Goal: Task Accomplishment & Management: Manage account settings

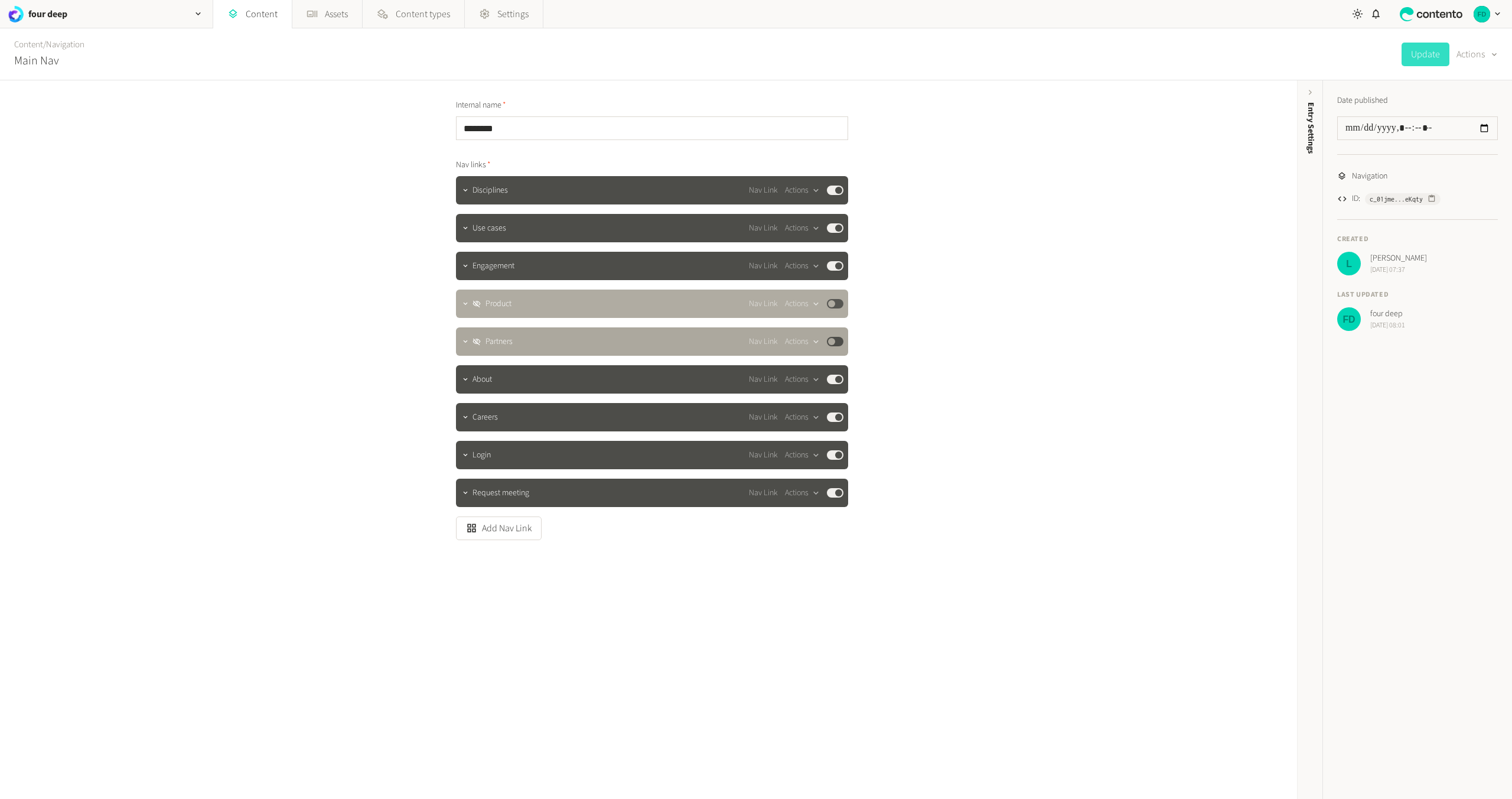
click at [834, 306] on button "Published" at bounding box center [835, 303] width 17 height 10
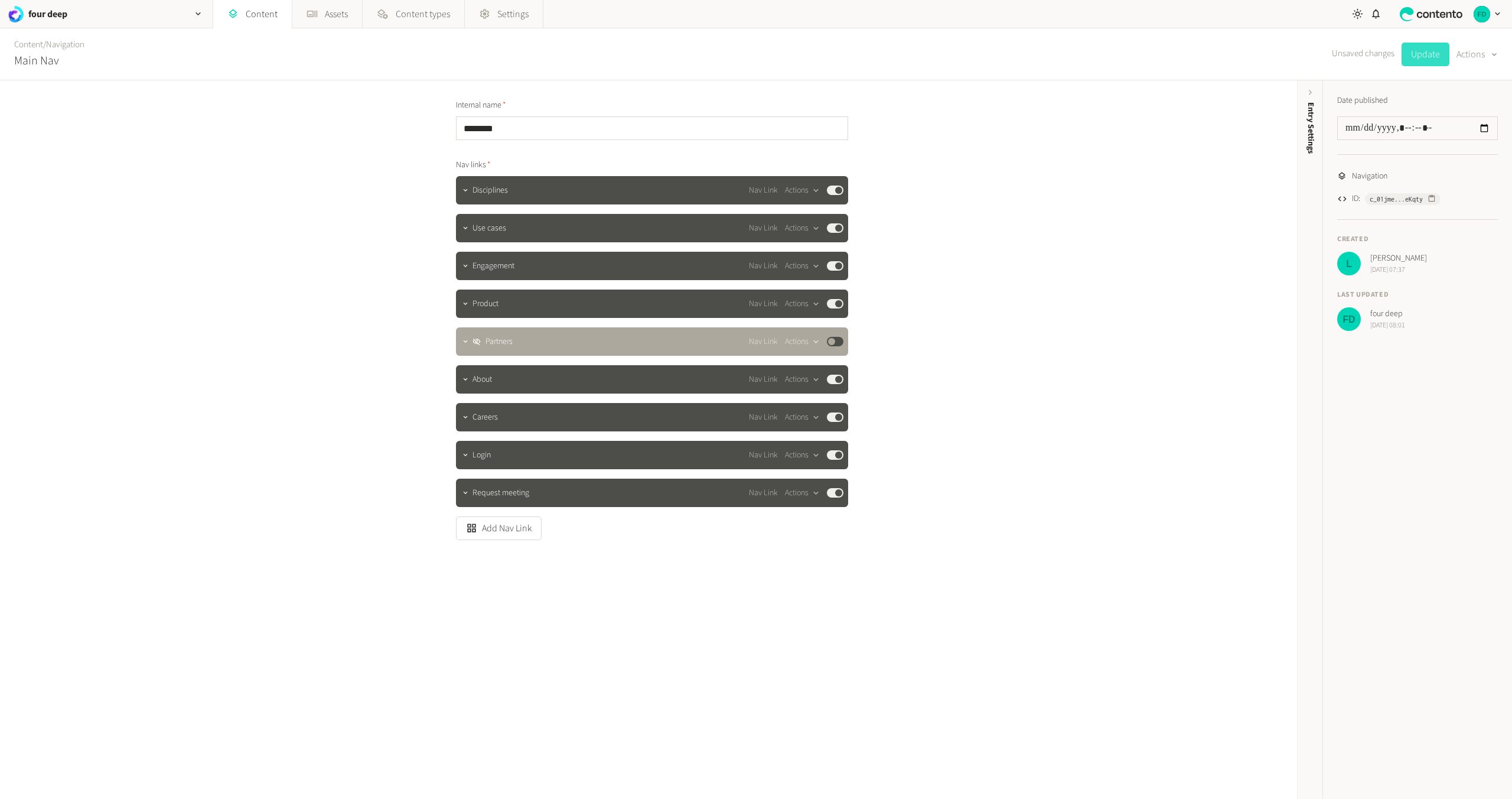
click at [1425, 53] on button "Update" at bounding box center [1426, 54] width 48 height 24
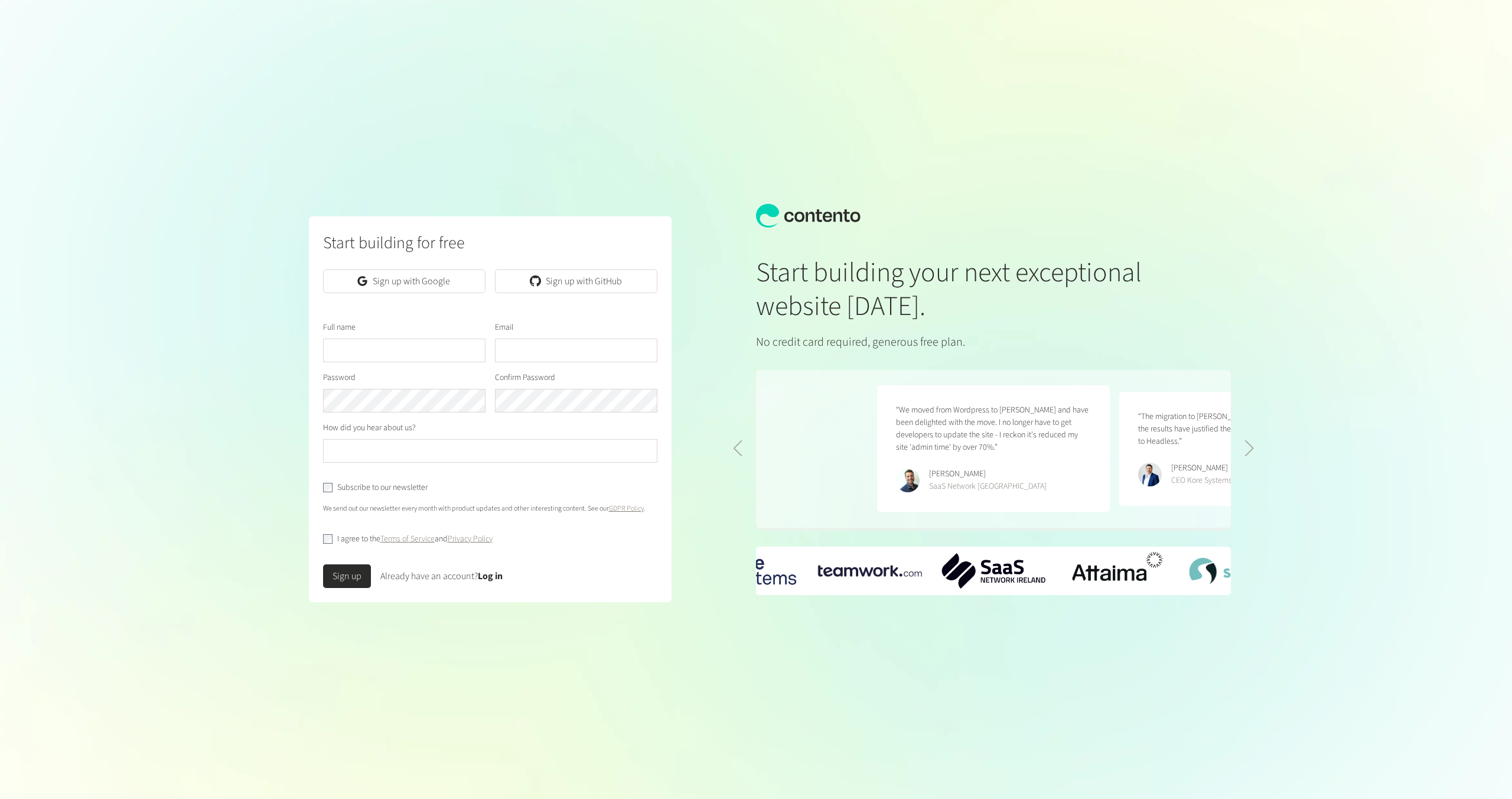
scroll to position [0, 484]
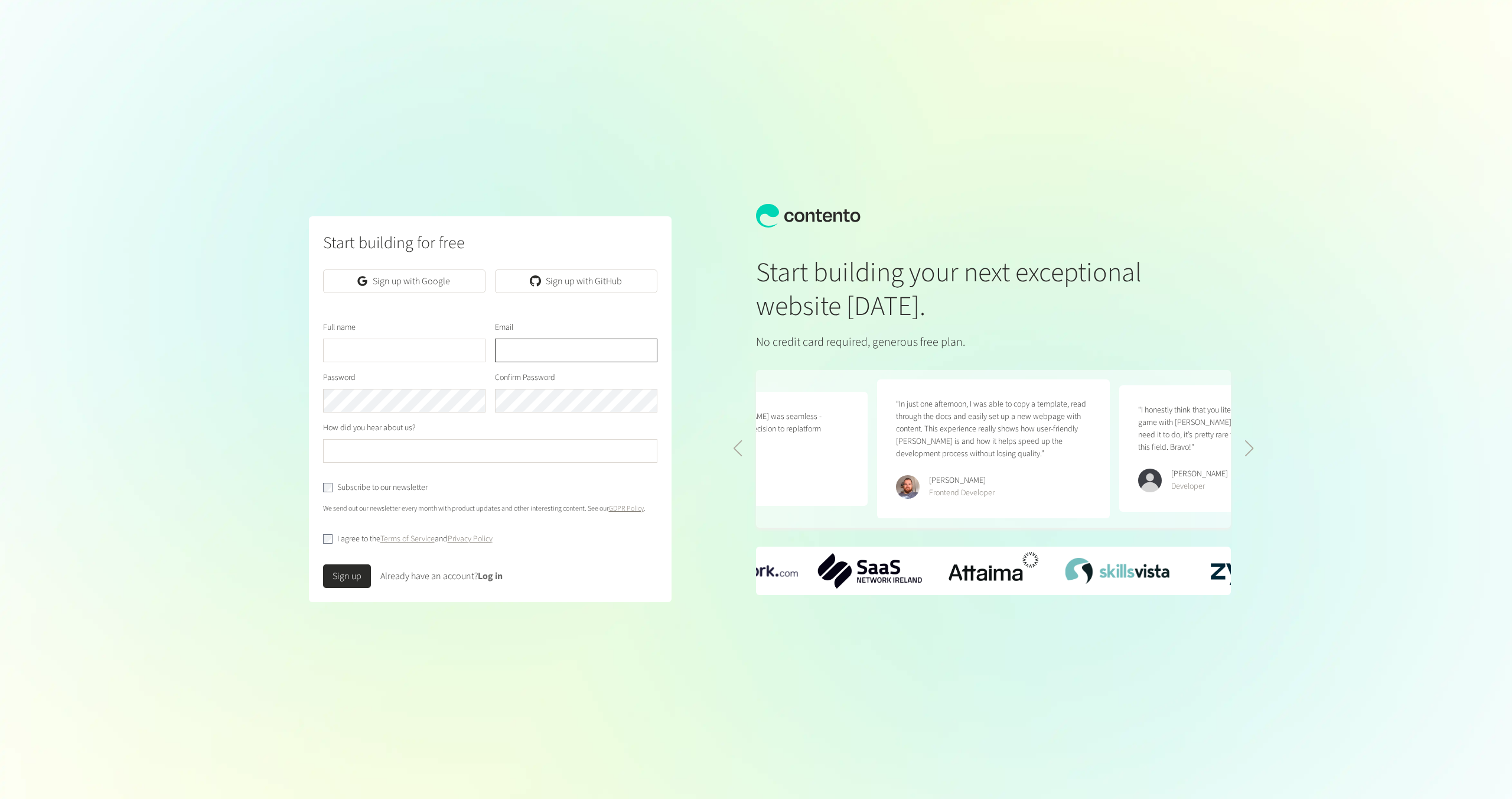
type input "**********"
click at [496, 573] on link "Log in" at bounding box center [490, 576] width 25 height 13
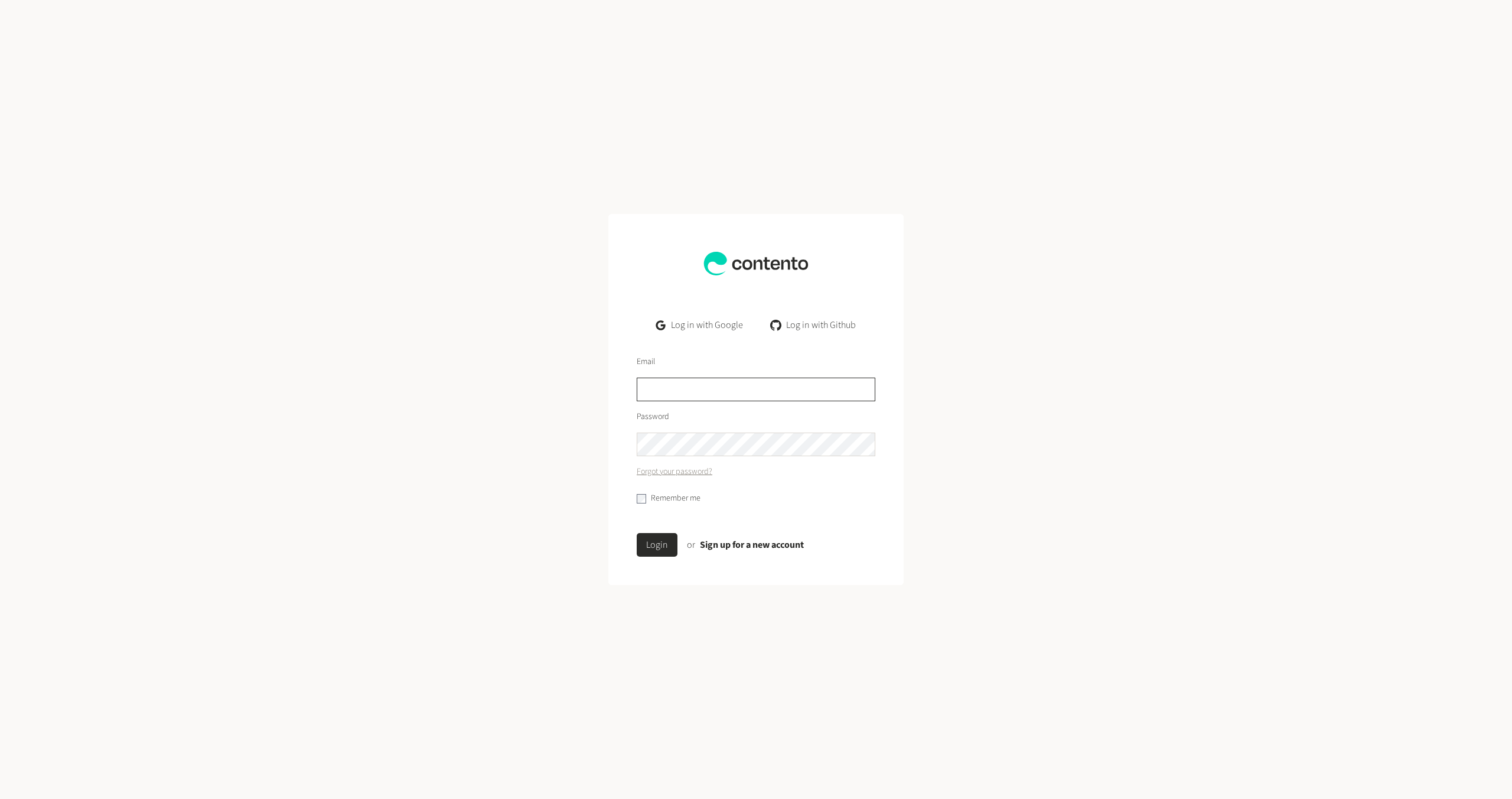
type input "**********"
click at [661, 545] on button "Login" at bounding box center [657, 544] width 41 height 24
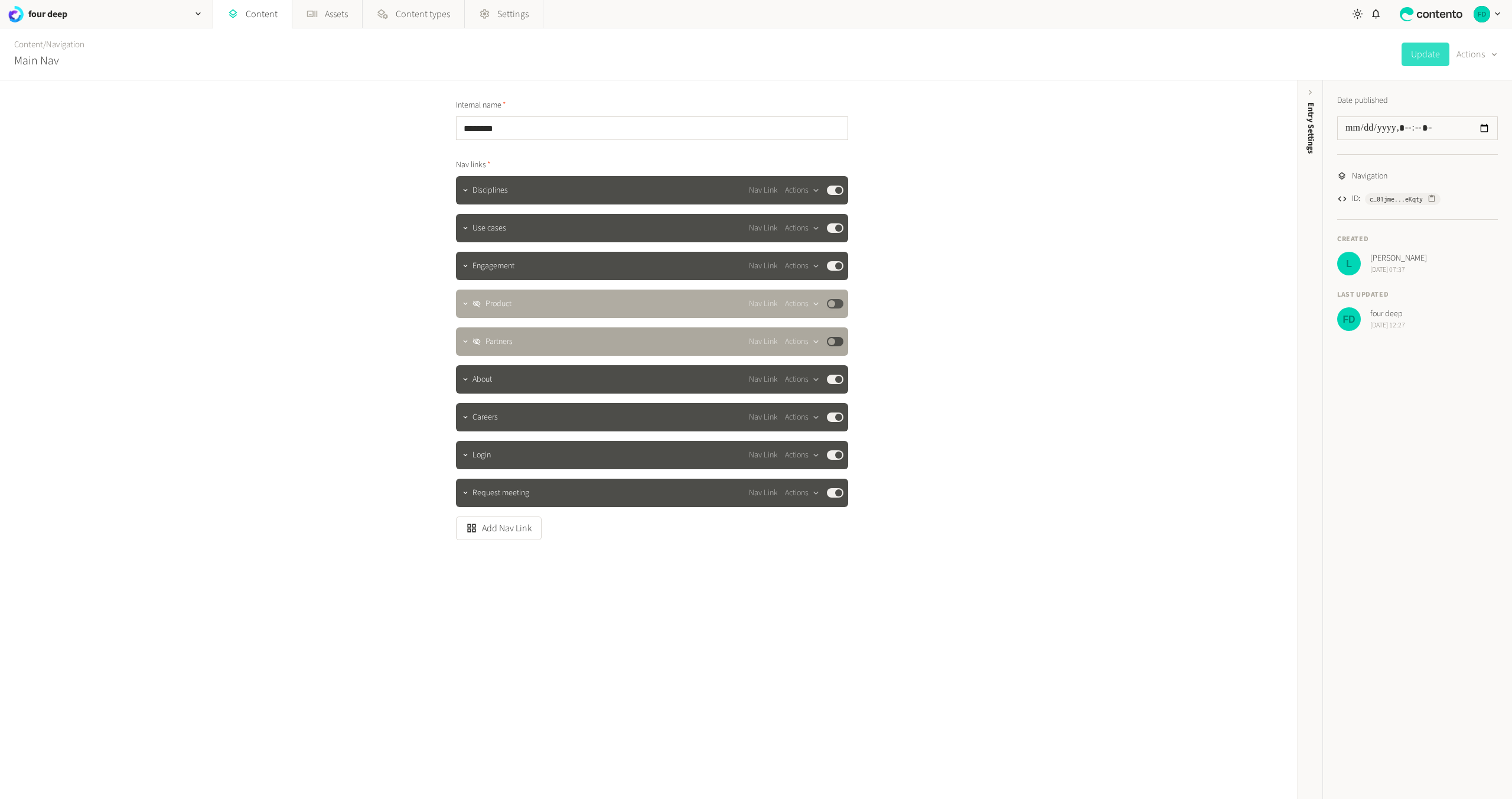
click at [837, 306] on button "Published" at bounding box center [835, 303] width 17 height 10
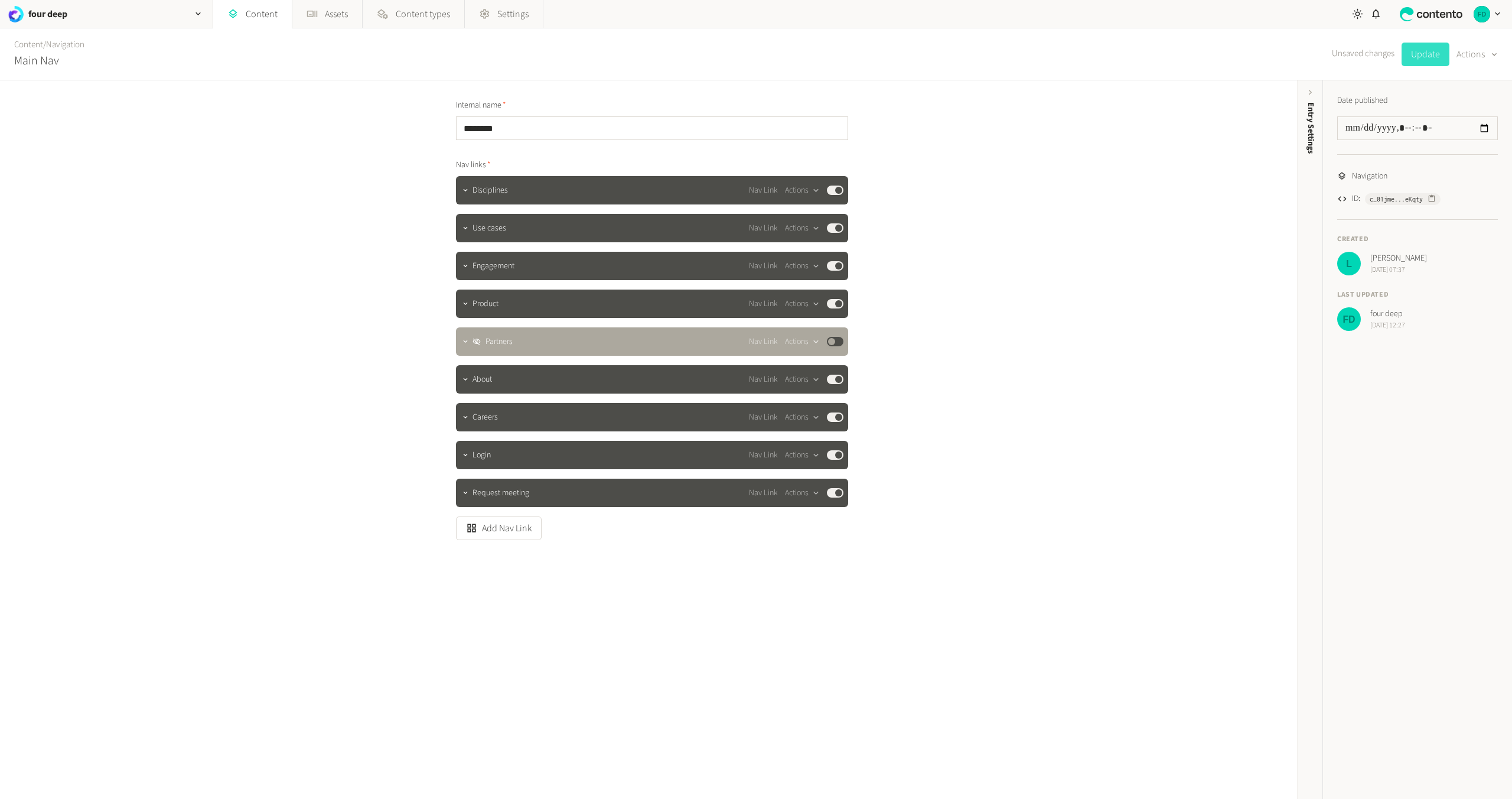
click at [1420, 48] on button "Update" at bounding box center [1426, 54] width 48 height 24
click at [263, 12] on link "Content" at bounding box center [252, 14] width 78 height 28
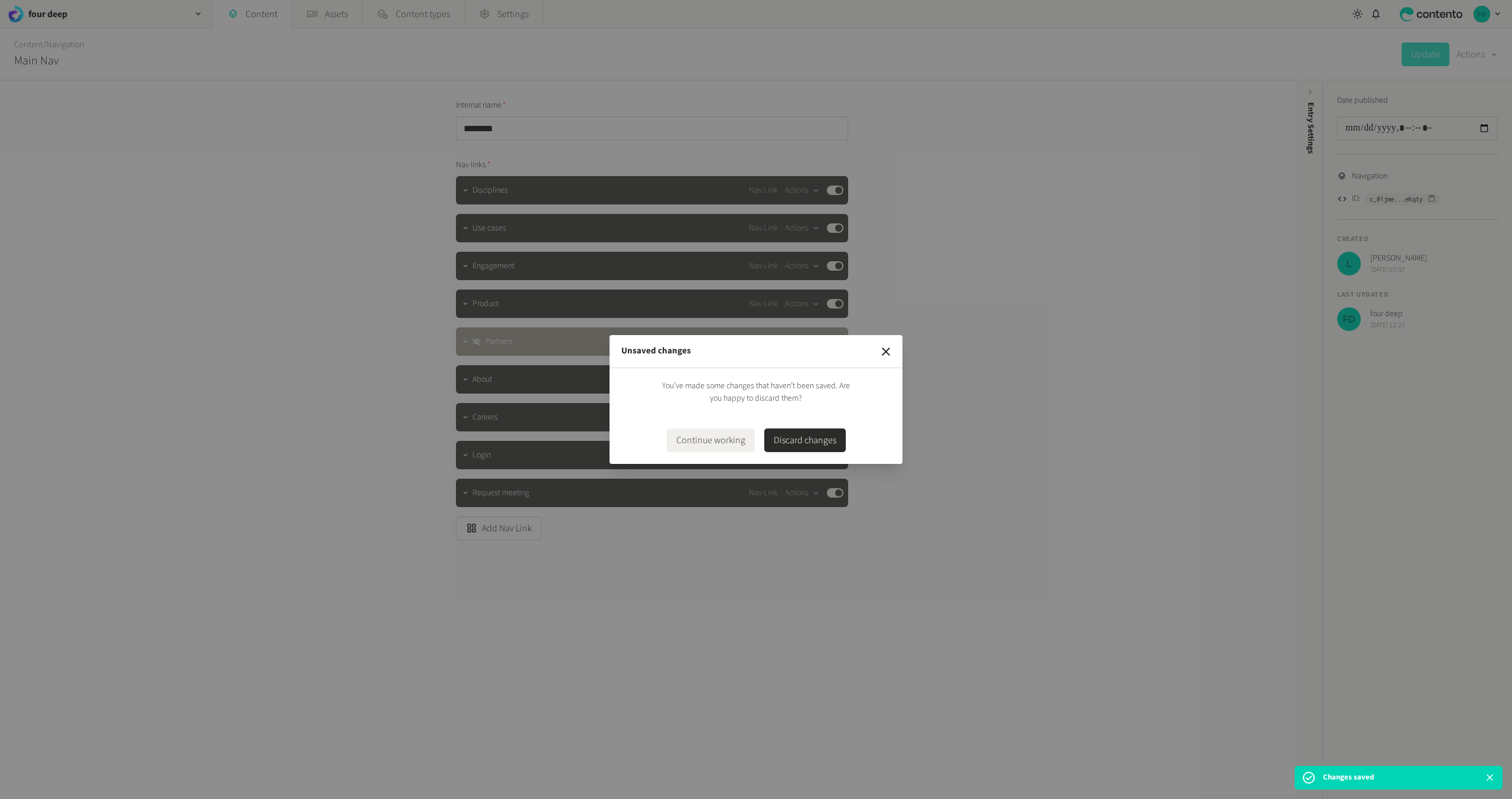
click at [888, 346] on icon "button" at bounding box center [886, 351] width 14 height 14
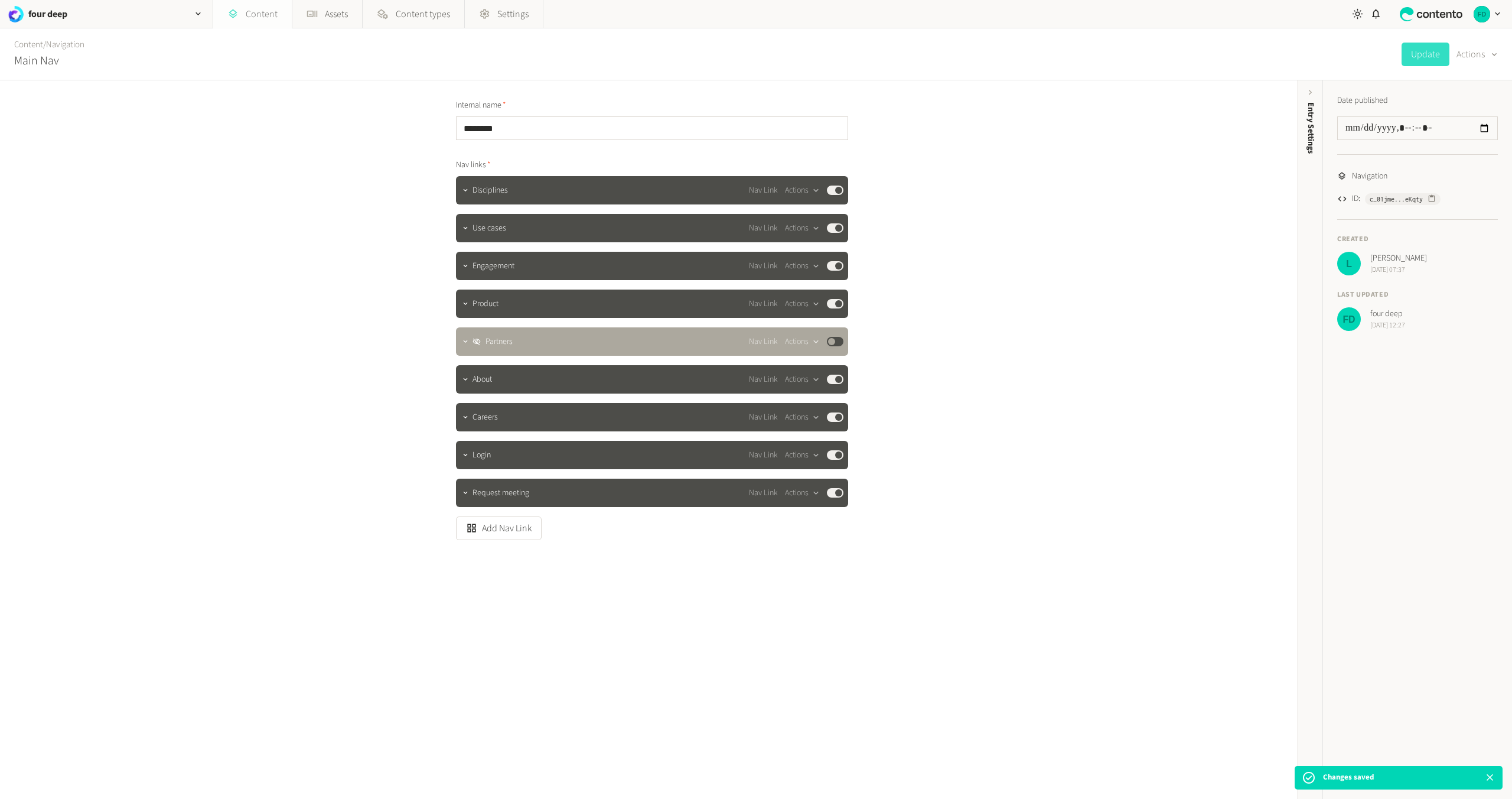
click at [254, 14] on link "Content" at bounding box center [252, 14] width 78 height 28
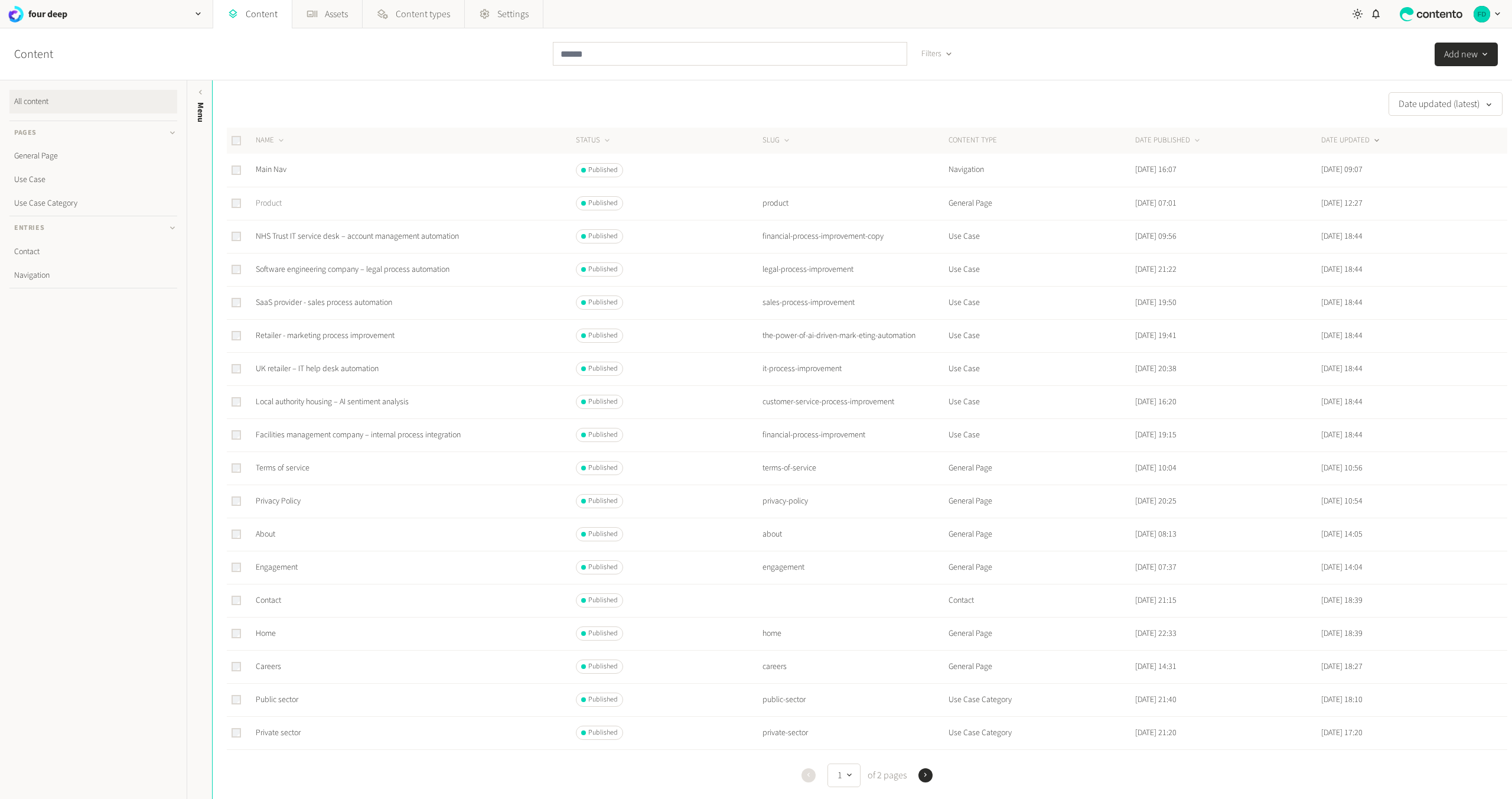
click at [272, 203] on link "Product" at bounding box center [269, 203] width 26 height 11
